Goal: Task Accomplishment & Management: Manage account settings

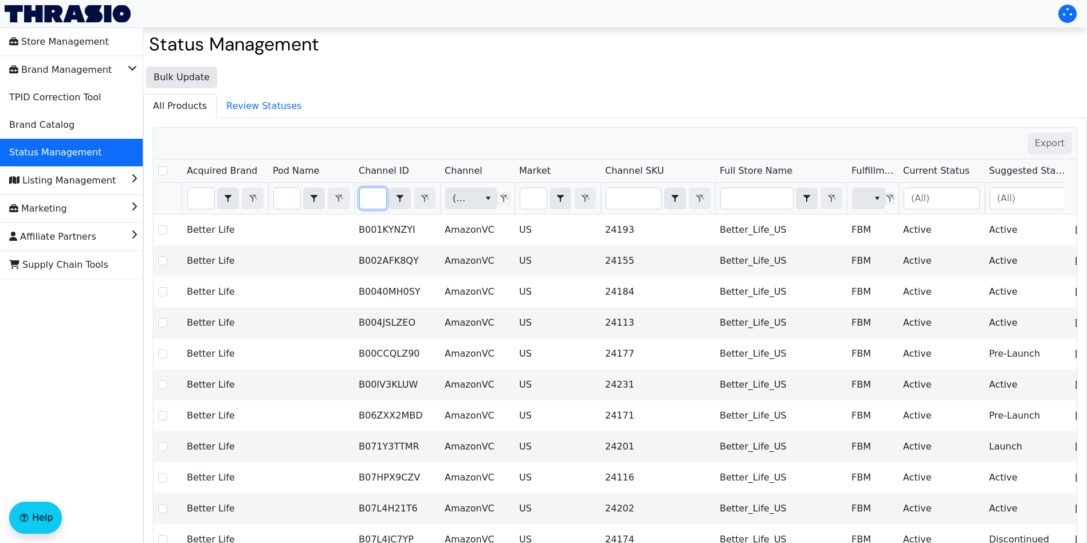
click at [374, 198] on input "Filter" at bounding box center [373, 198] width 26 height 21
type input "B00S8KBGEI"
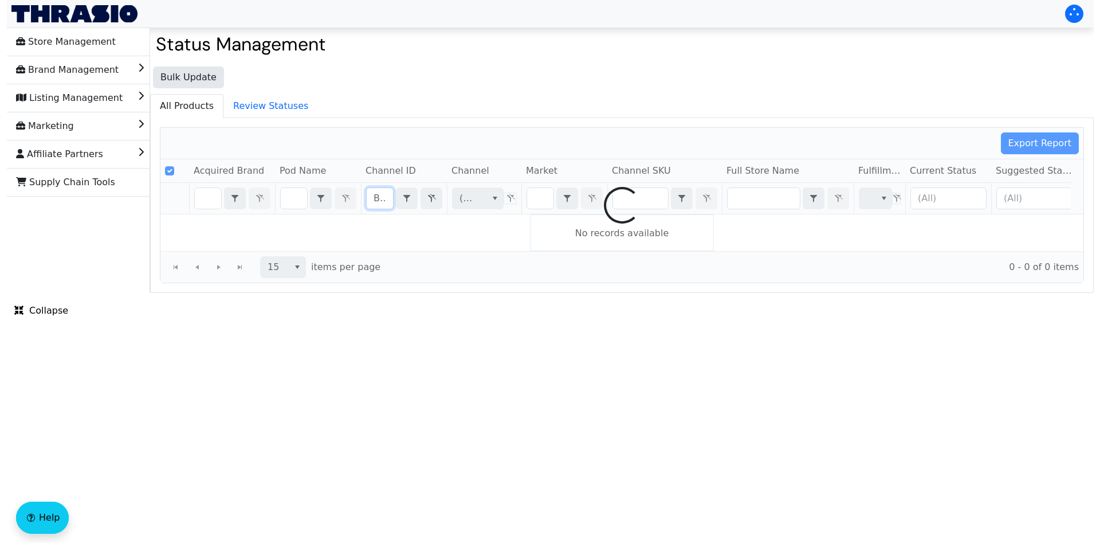
scroll to position [0, 41]
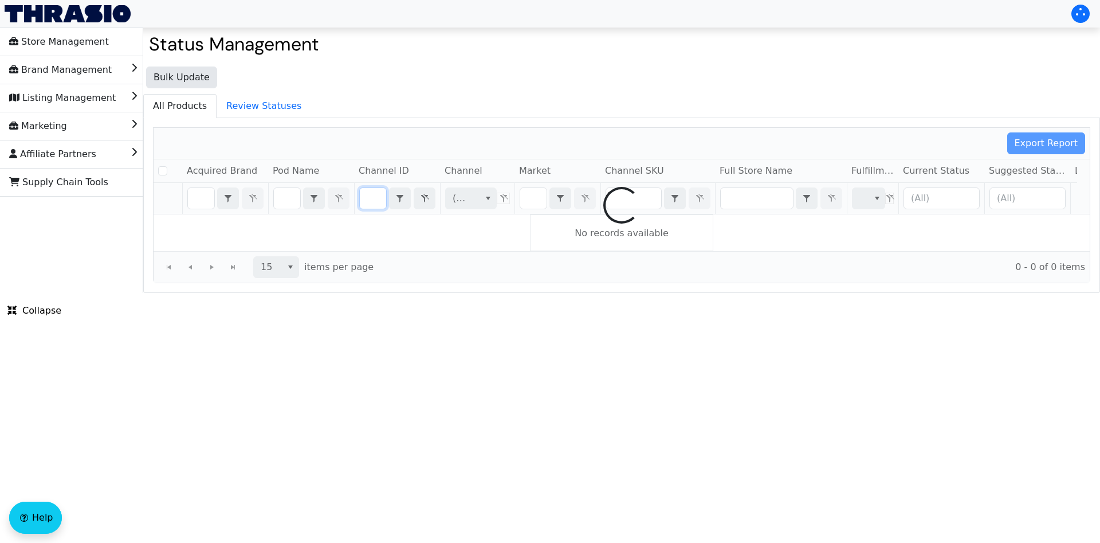
checkbox input "false"
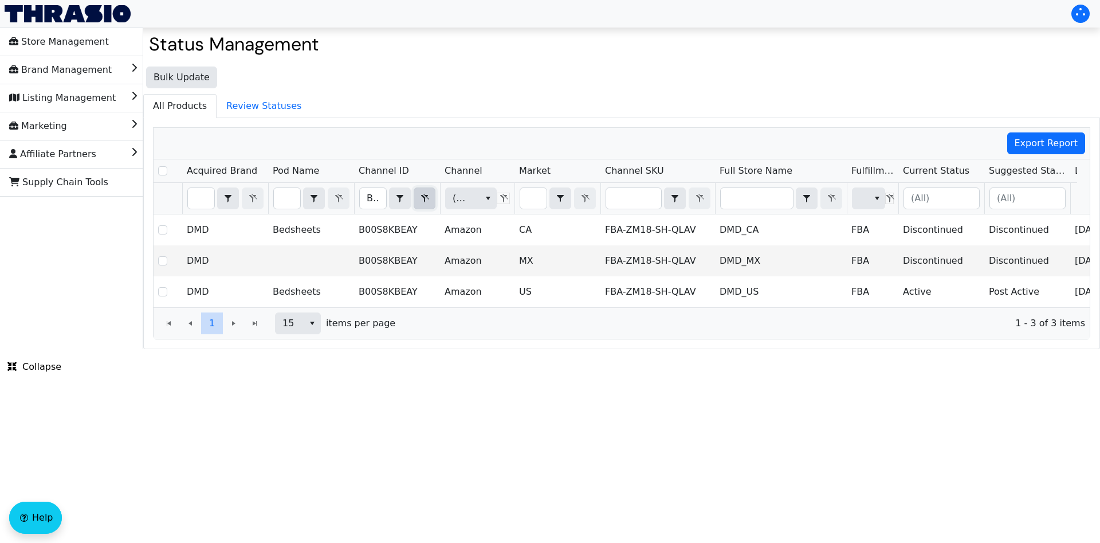
click at [424, 197] on icon "Filter" at bounding box center [425, 198] width 8 height 9
checkbox input "true"
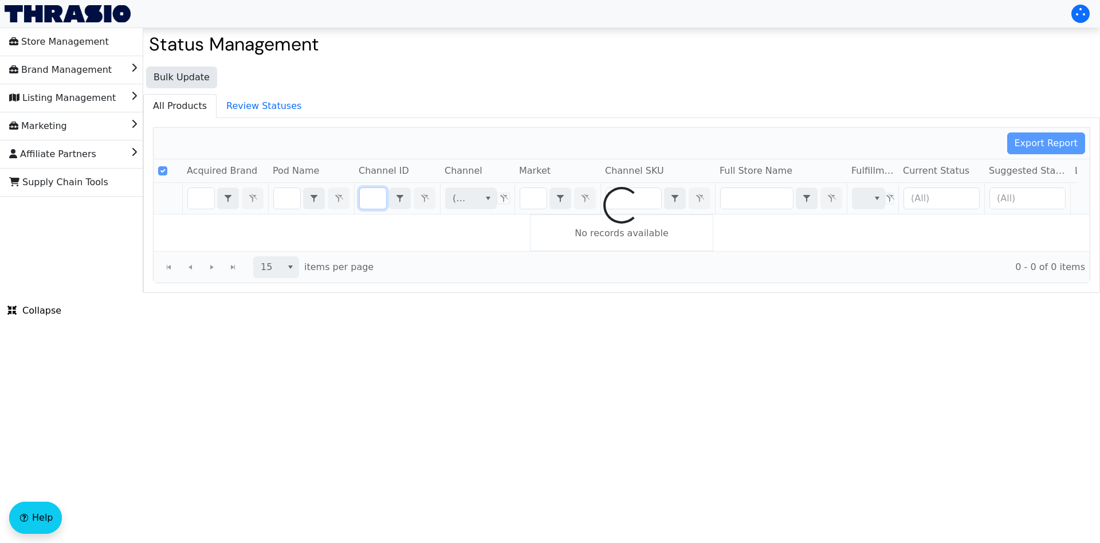
type input "B0CCK3Q2HN"
checkbox input "false"
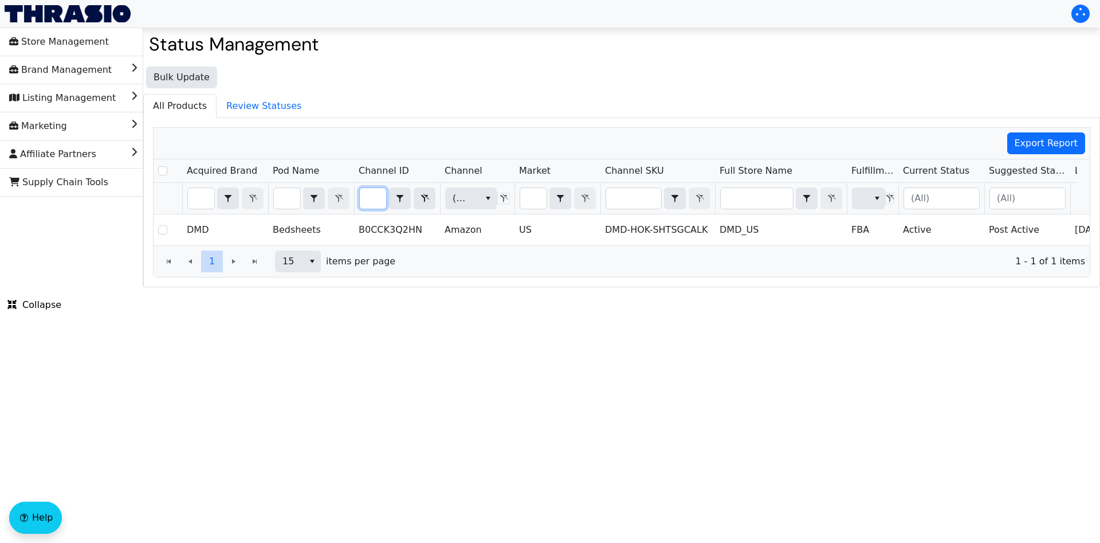
type input "B0CCK3Q2HN"
click at [426, 197] on icon "Filter" at bounding box center [425, 198] width 14 height 9
checkbox input "true"
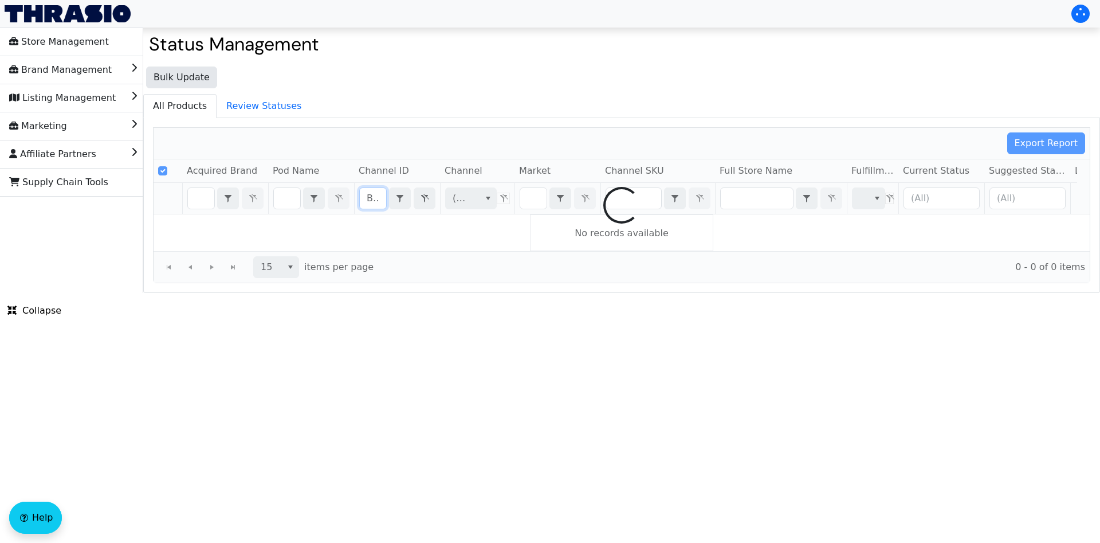
scroll to position [0, 65]
type input "B"
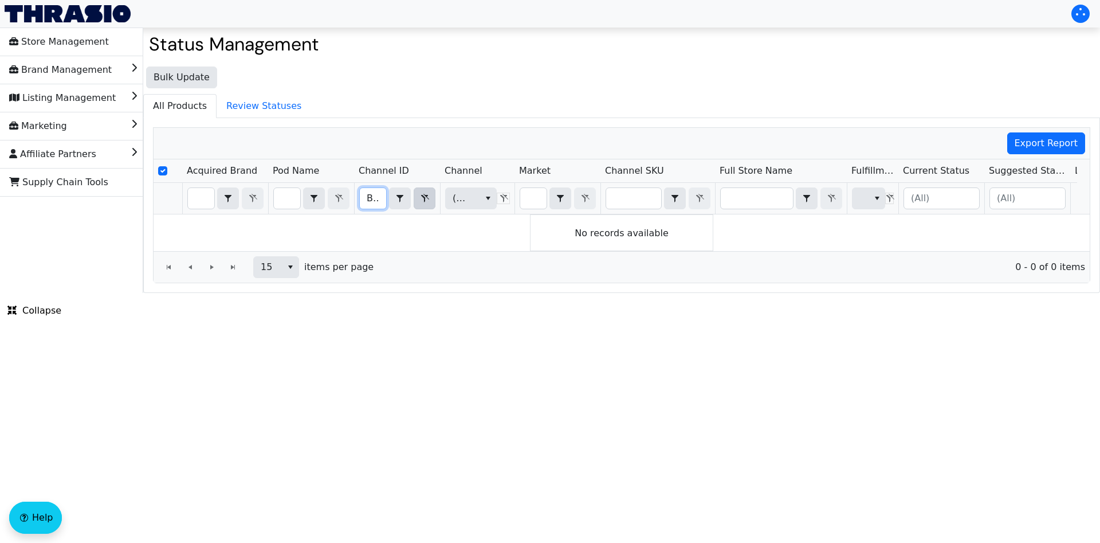
type input "B00S8KBEA4"
click at [426, 199] on icon "Filter" at bounding box center [425, 198] width 14 height 9
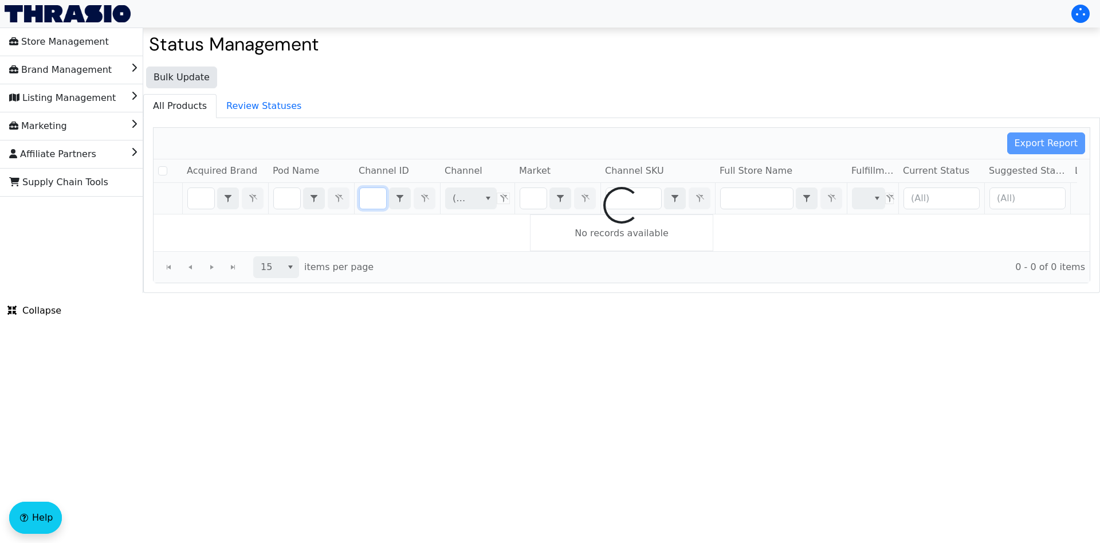
checkbox input "false"
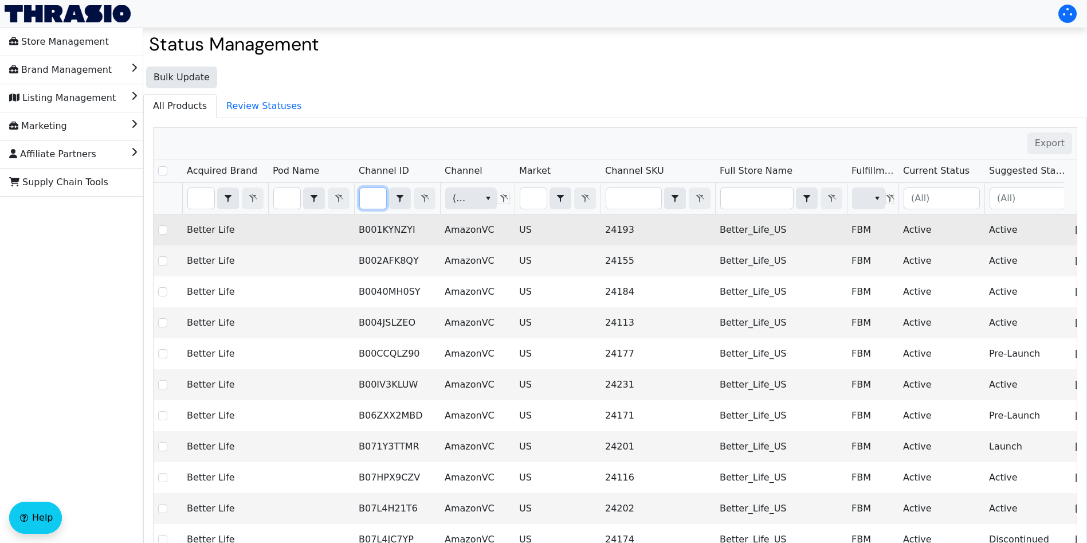
type input "B00S8KBEA4"
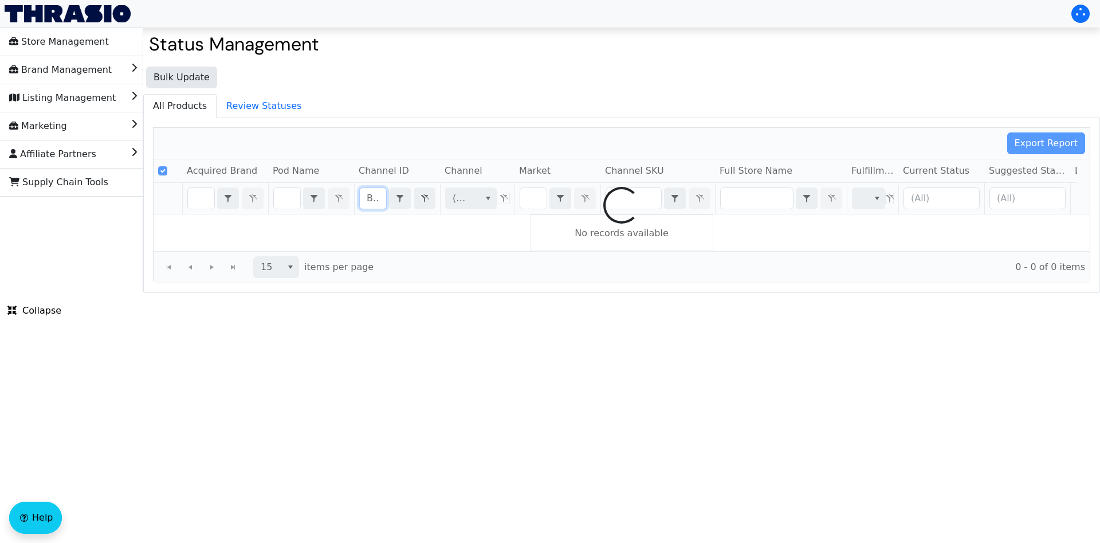
scroll to position [0, 43]
checkbox input "false"
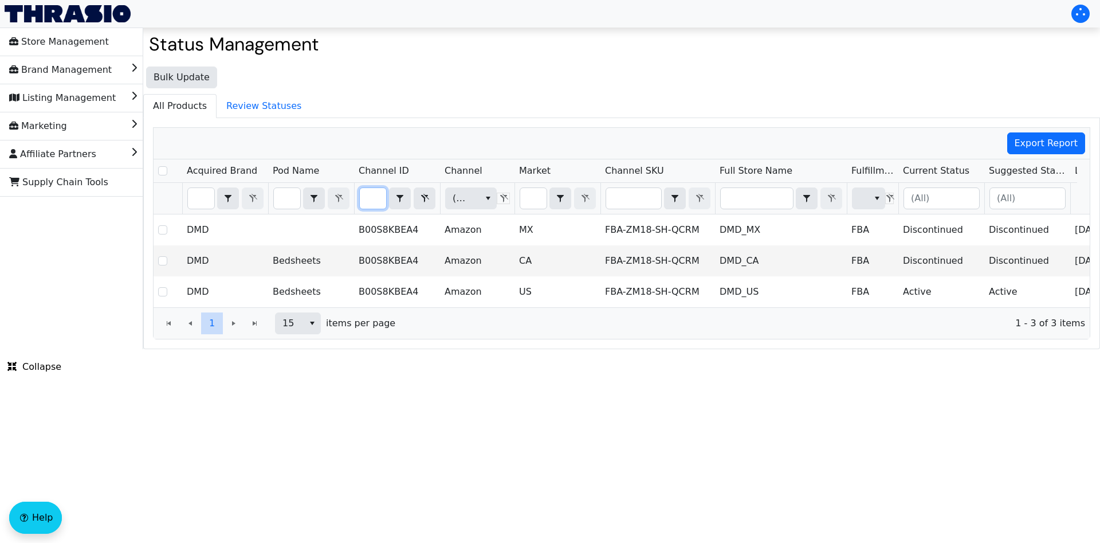
type input "B00S8KBEA4"
click at [425, 197] on icon "Filter" at bounding box center [425, 198] width 14 height 9
checkbox input "true"
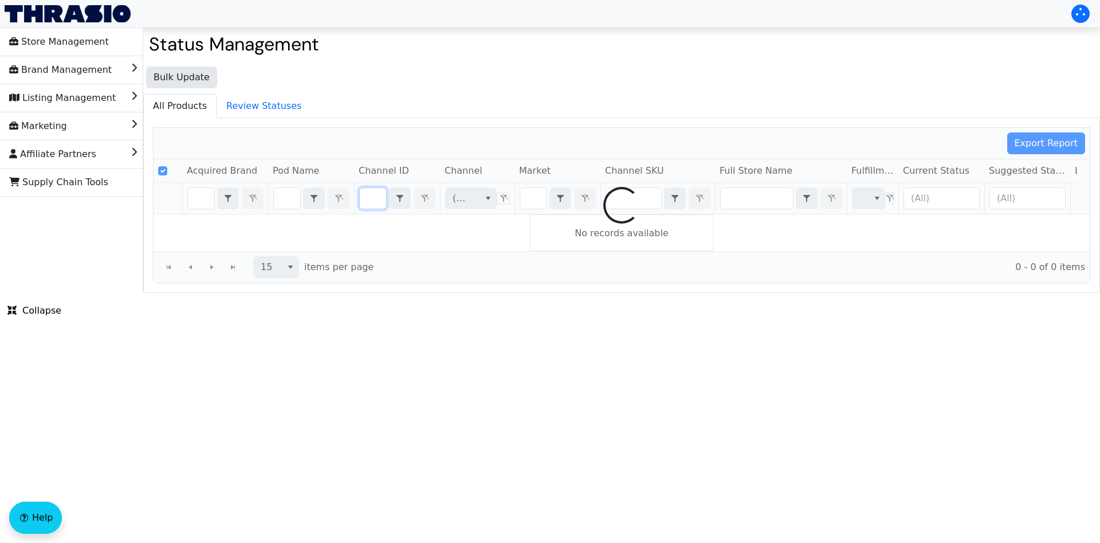
type input "B011JIXL0M"
checkbox input "false"
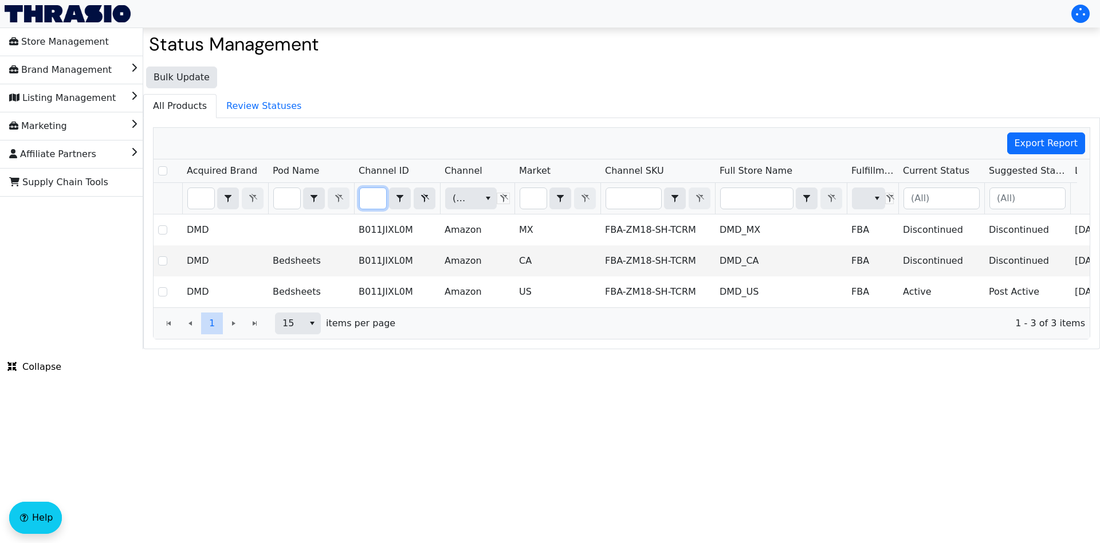
type input "B011JIXL0M"
click at [425, 194] on icon "Filter" at bounding box center [425, 198] width 14 height 9
checkbox input "true"
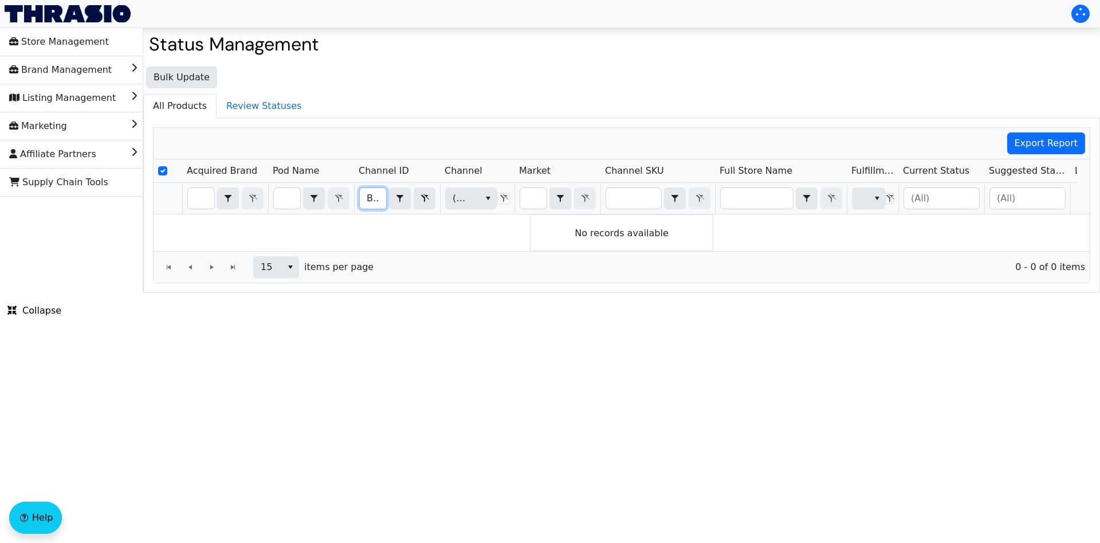
click at [367, 195] on input "B00LV4WDKO" at bounding box center [373, 198] width 26 height 21
type input "B00LV4WDKO B00LV4WDKO"
click at [425, 199] on icon "Filter" at bounding box center [425, 198] width 8 height 9
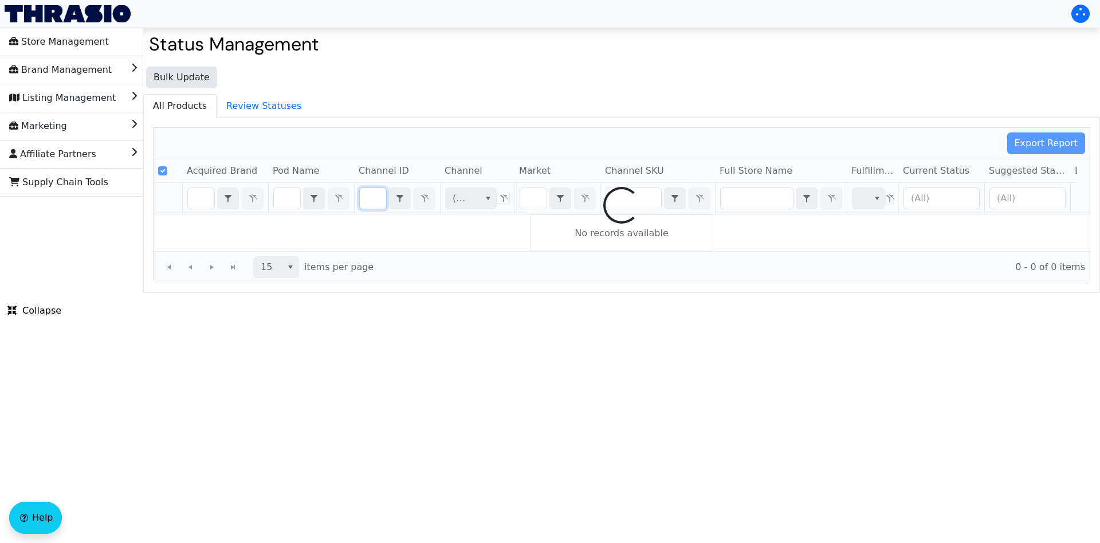
type input "B00LV4WDKO"
checkbox input "false"
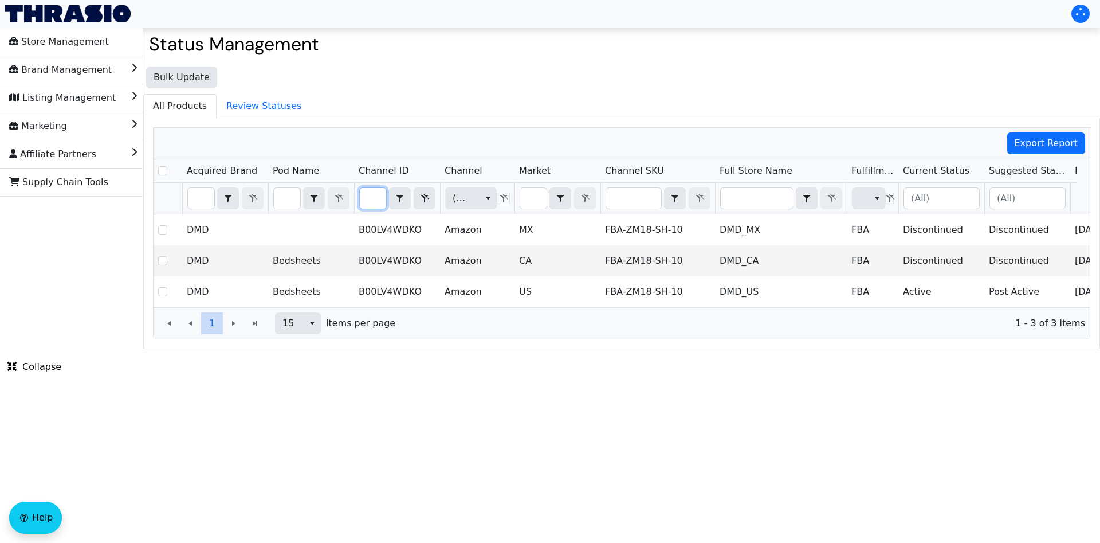
type input "B00LV4WDKO"
click at [429, 199] on icon "Filter" at bounding box center [425, 198] width 8 height 9
checkbox input "true"
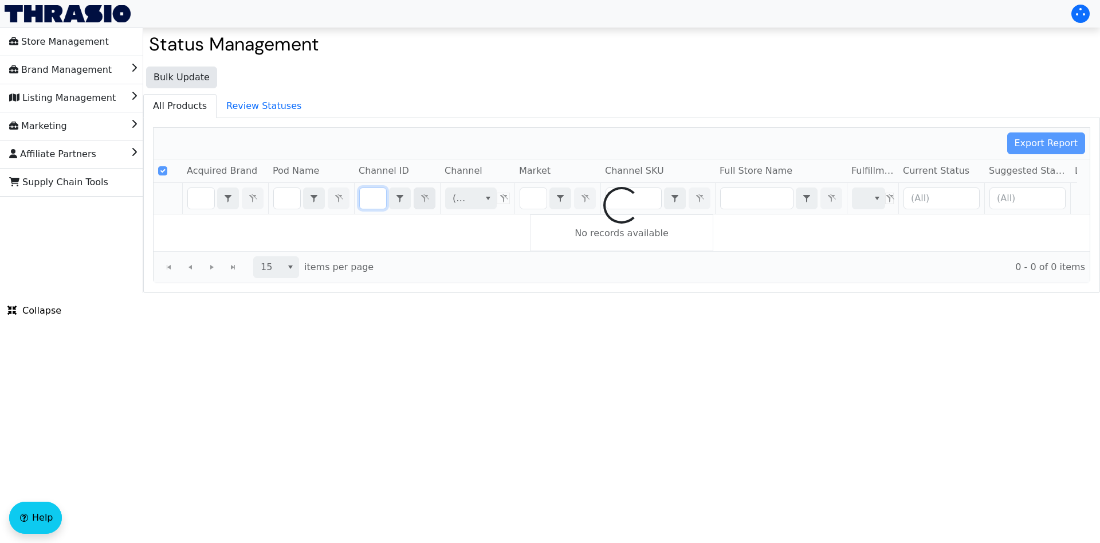
type input "B017TB5IWC"
checkbox input "false"
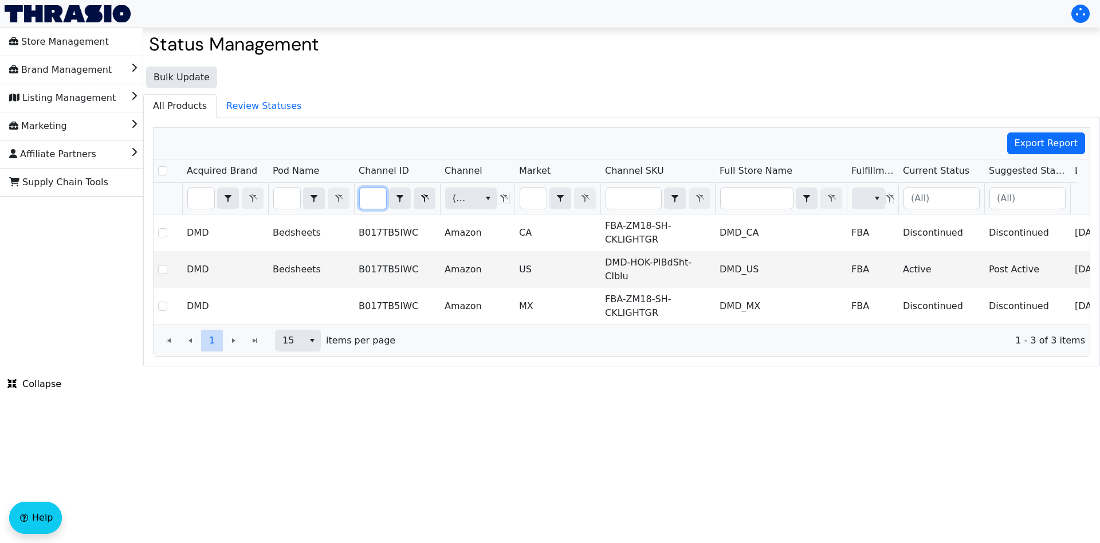
type input "B017TB5IWC"
click at [435, 195] on button "Filter" at bounding box center [425, 198] width 22 height 22
checkbox input "true"
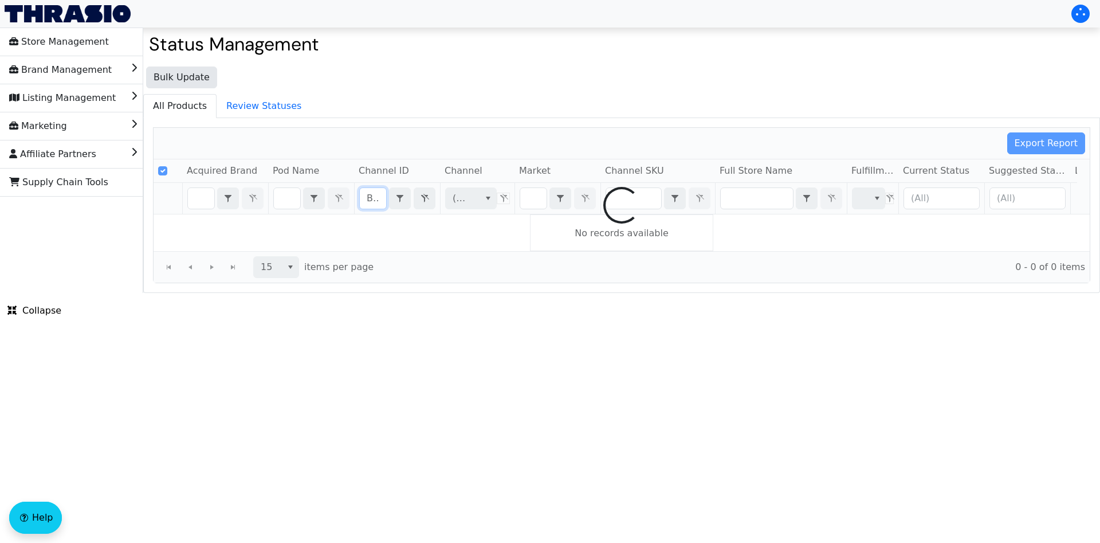
scroll to position [0, 69]
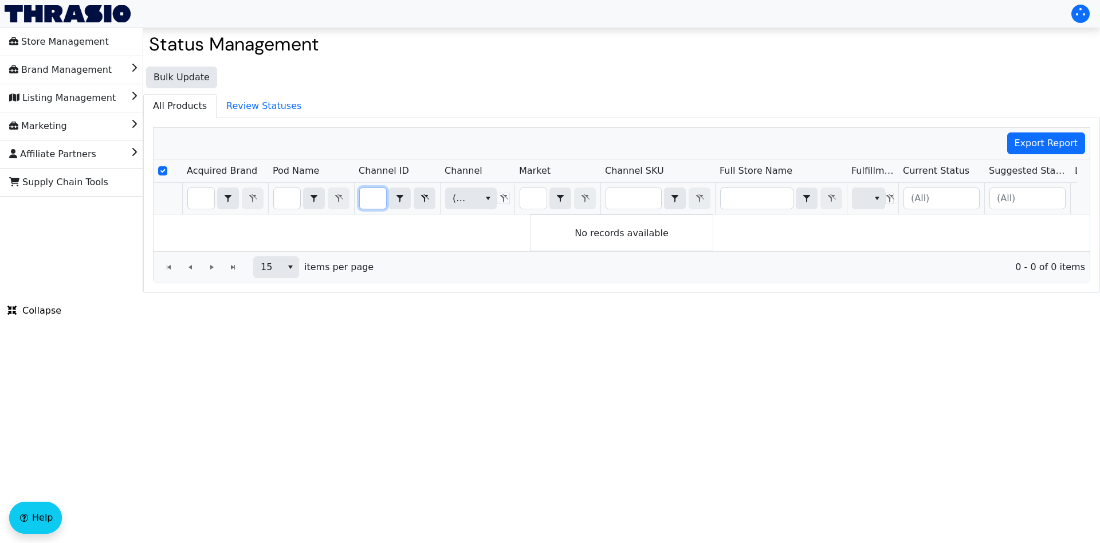
type input "B00LV4W5OS"
click at [418, 197] on icon "Filter" at bounding box center [425, 198] width 14 height 9
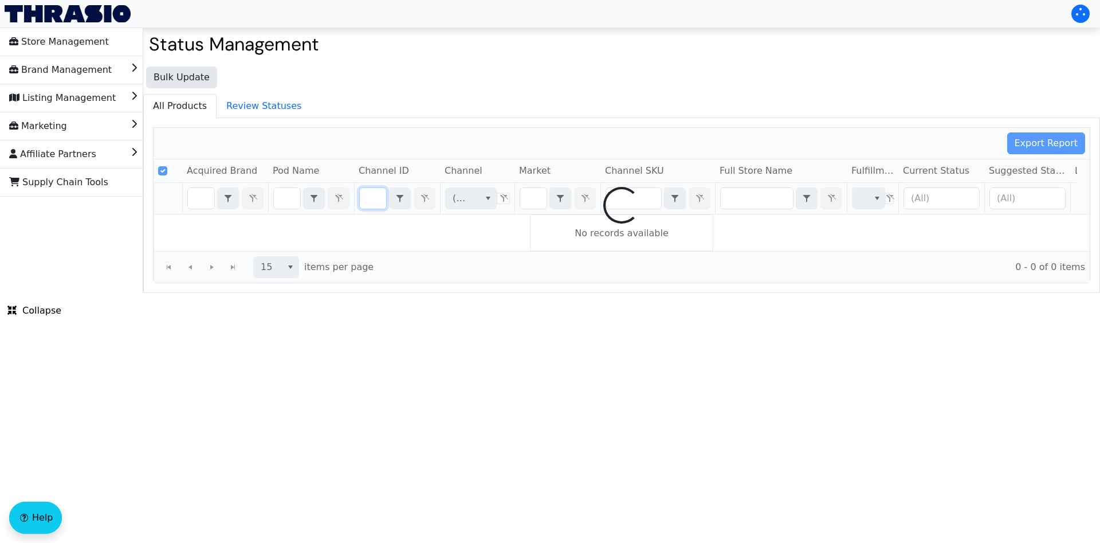
type input "B00LV4W5OS"
checkbox input "false"
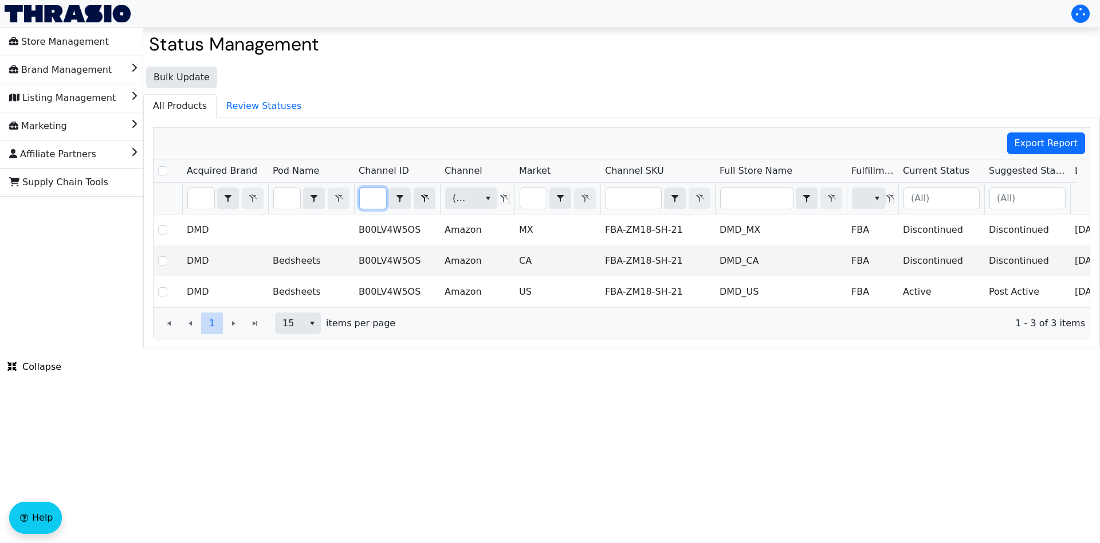
type input "B00LV4W5OS"
click at [431, 195] on button "Filter" at bounding box center [425, 198] width 22 height 22
checkbox input "true"
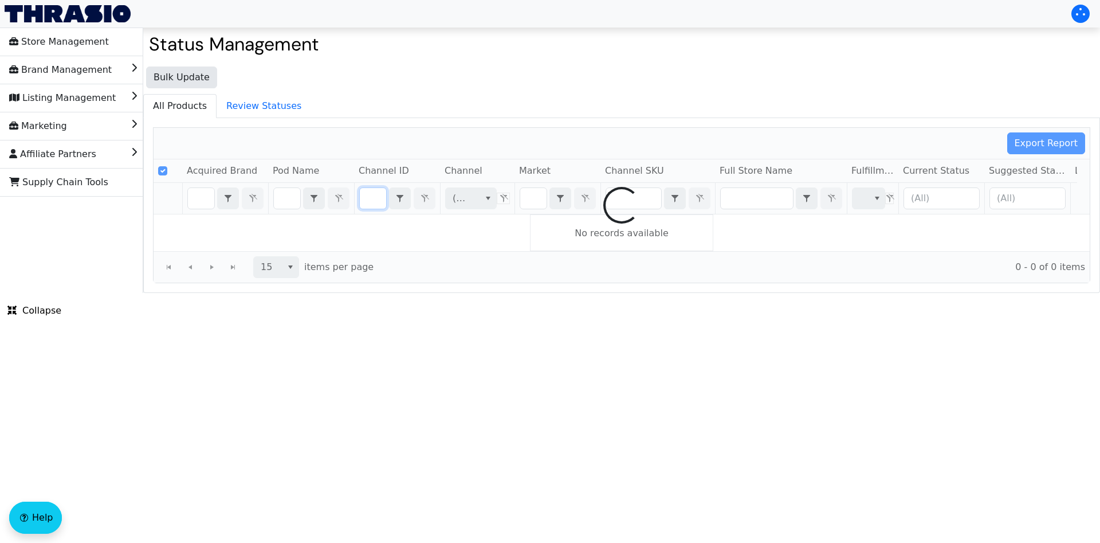
type input "B00LV4WCQY"
checkbox input "false"
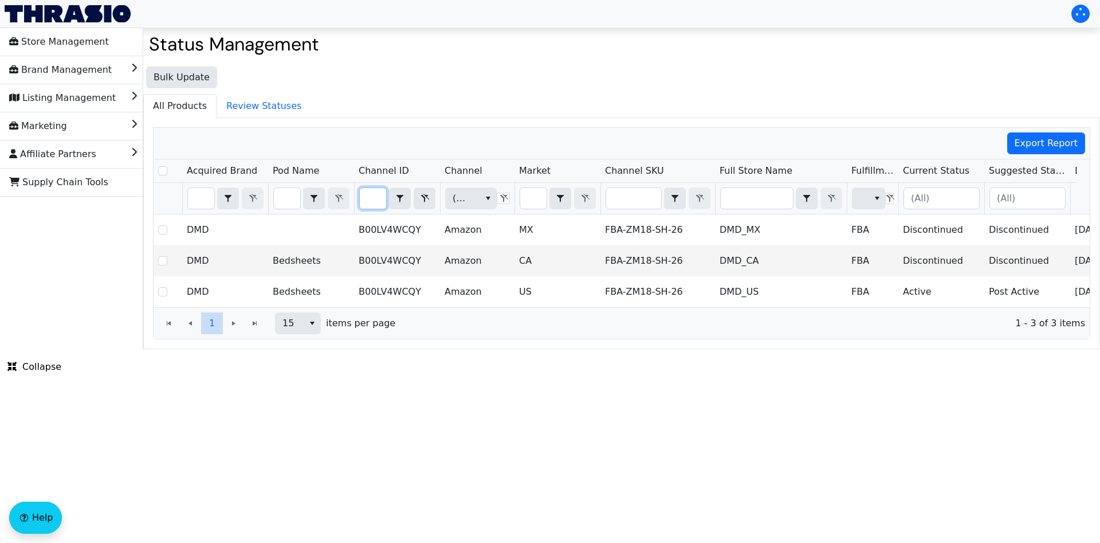
type input "B00LV4WCQY"
click at [421, 198] on icon "Filter" at bounding box center [425, 198] width 14 height 9
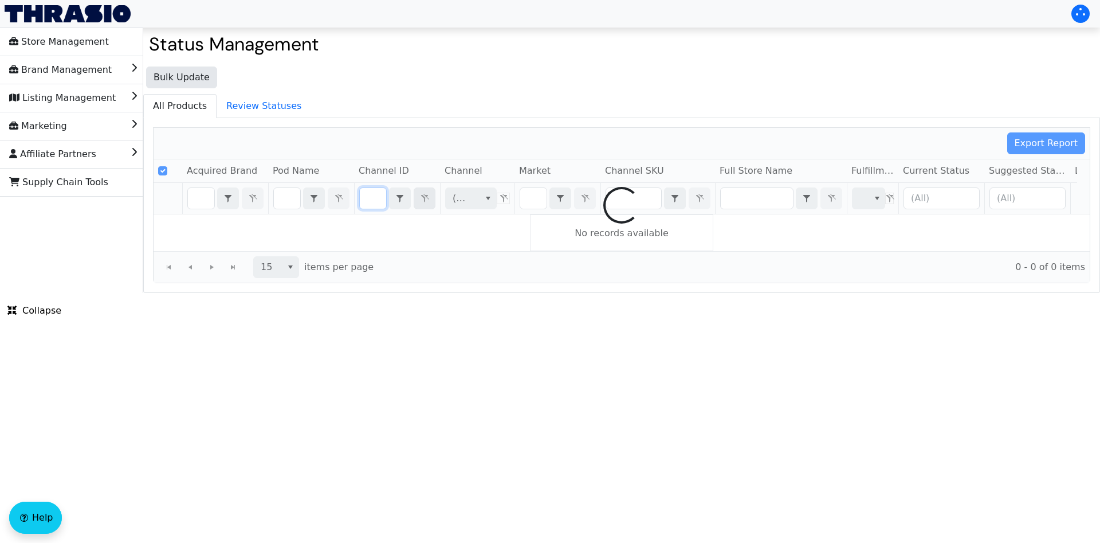
checkbox input "true"
type input "B00LV4WDKO"
checkbox input "false"
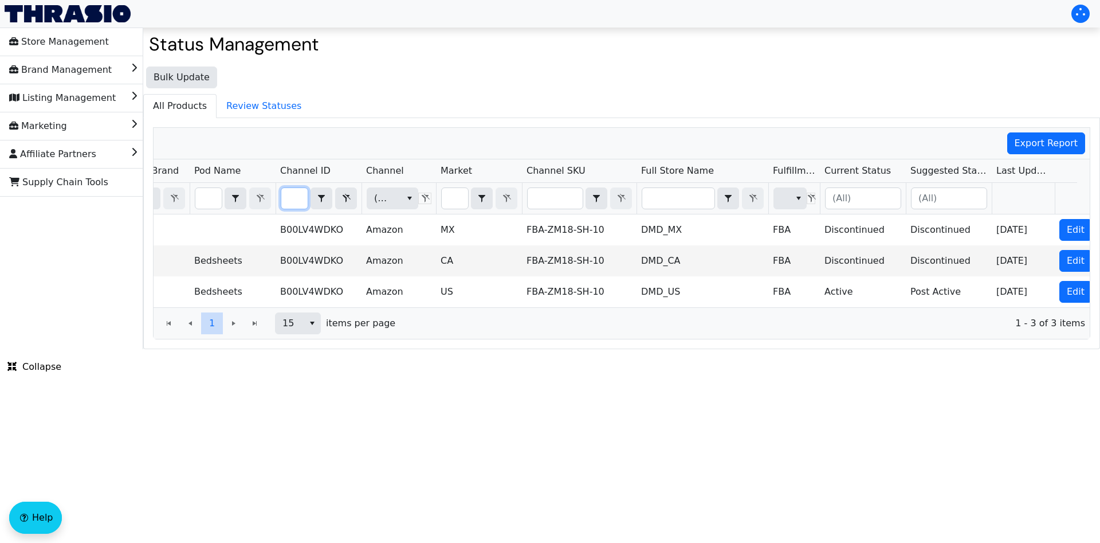
scroll to position [0, 113]
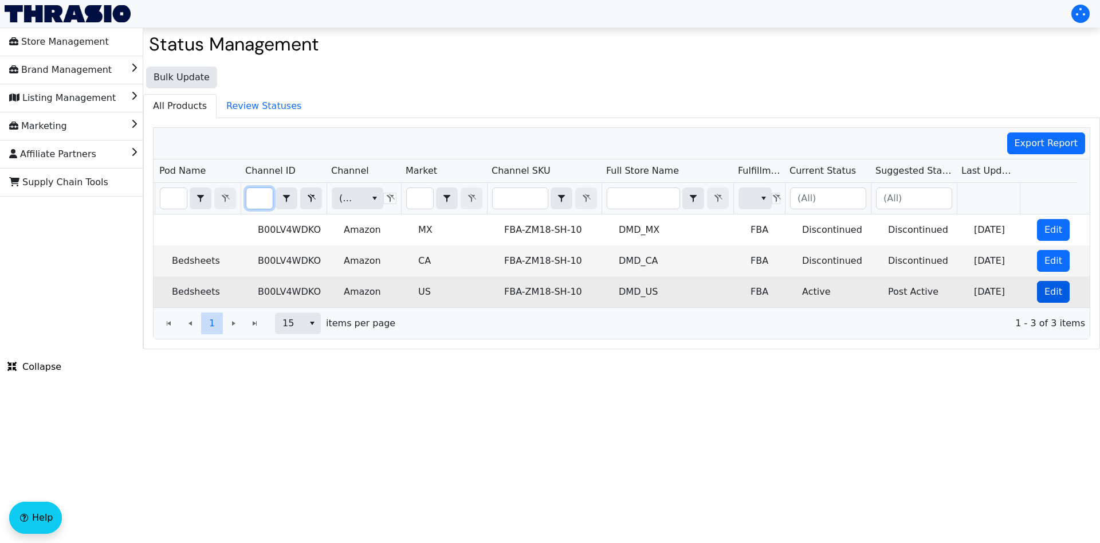
type input "B00LV4WDKO"
click at [1044, 290] on span "Edit" at bounding box center [1053, 292] width 18 height 14
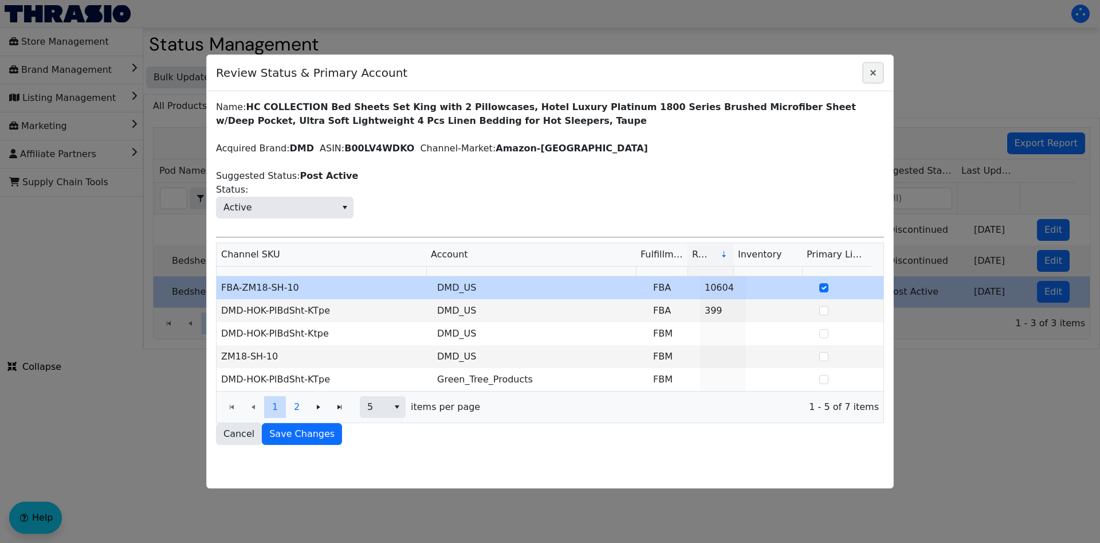
click at [873, 73] on icon "Close" at bounding box center [873, 72] width 14 height 9
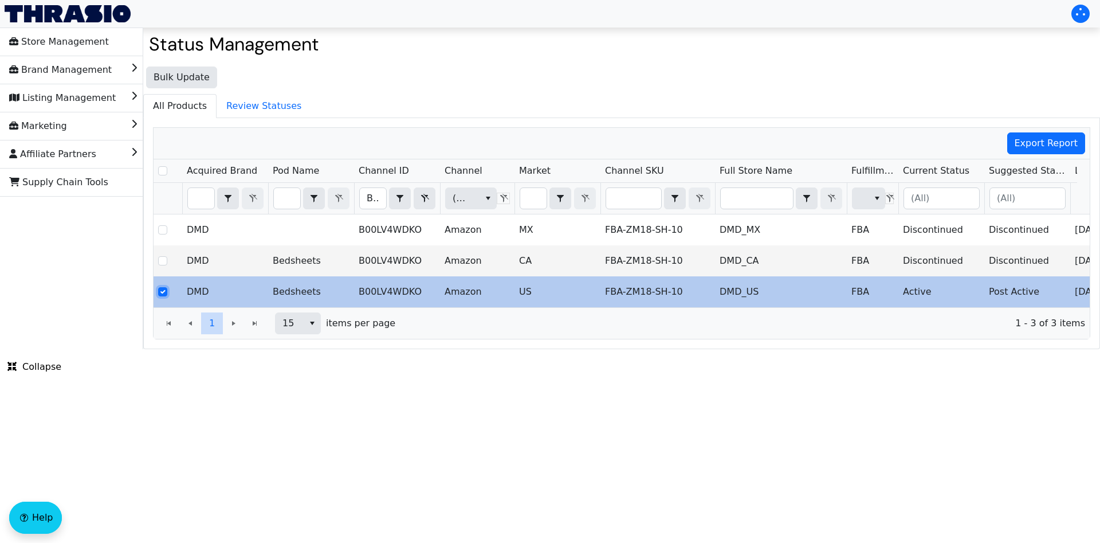
click at [162, 287] on input "Select Row" at bounding box center [162, 291] width 9 height 9
checkbox input "false"
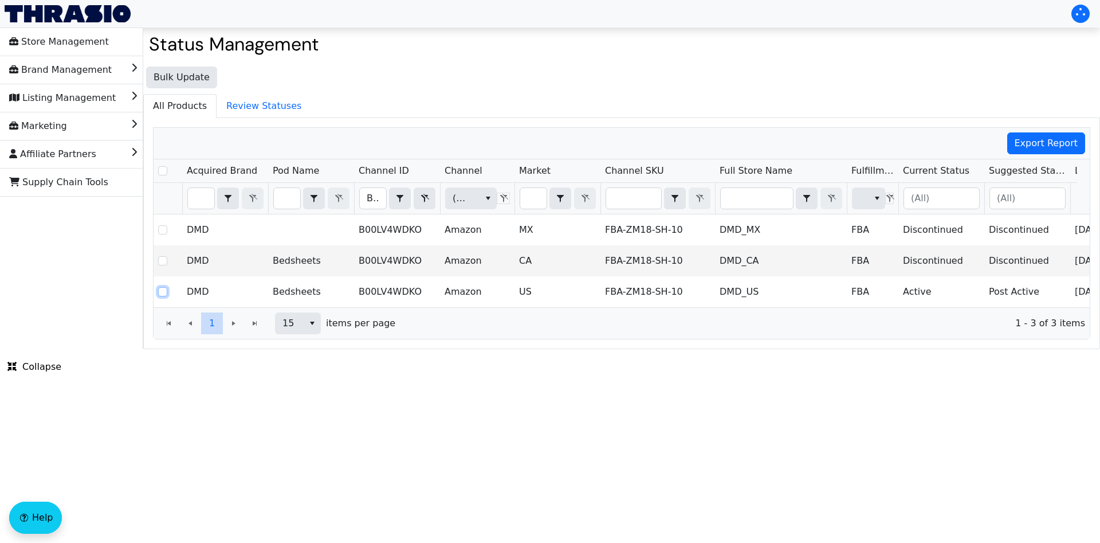
scroll to position [0, 113]
